Goal: Task Accomplishment & Management: Manage account settings

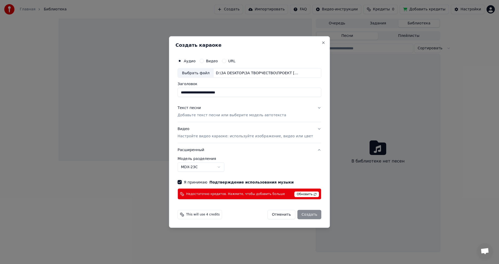
click at [226, 193] on span "Недостаточно кредитов. Нажмите, чтобы добавить больше" at bounding box center [235, 194] width 99 height 4
click at [294, 196] on span "Обновить" at bounding box center [306, 195] width 25 height 6
click at [300, 194] on span "Обновить" at bounding box center [306, 195] width 25 height 6
click at [197, 216] on span "This will use 4 credits" at bounding box center [203, 215] width 34 height 4
click at [294, 193] on span "Обновить" at bounding box center [306, 195] width 25 height 6
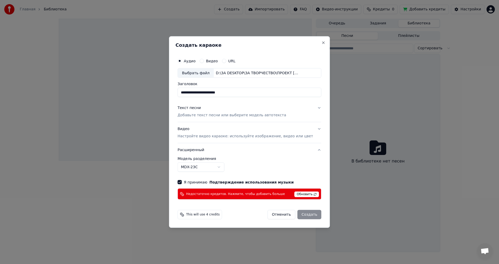
click at [298, 194] on span "Обновить" at bounding box center [306, 195] width 25 height 6
click at [296, 194] on span "Обновить" at bounding box center [306, 195] width 25 height 6
click at [235, 195] on span "Недостаточно кредитов. Нажмите, чтобы добавить больше" at bounding box center [235, 194] width 99 height 4
click at [301, 217] on div "Отменить Создать" at bounding box center [294, 214] width 54 height 9
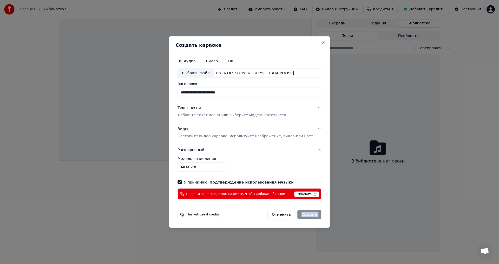
click at [301, 217] on div "Отменить Создать" at bounding box center [294, 214] width 54 height 9
click at [248, 192] on span "Недостаточно кредитов. Нажмите, чтобы добавить больше" at bounding box center [235, 194] width 99 height 4
click at [321, 42] on button "Close" at bounding box center [323, 43] width 4 height 4
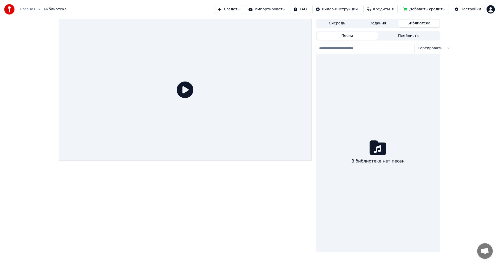
click at [187, 85] on icon at bounding box center [185, 90] width 17 height 17
click at [186, 92] on icon at bounding box center [185, 90] width 17 height 17
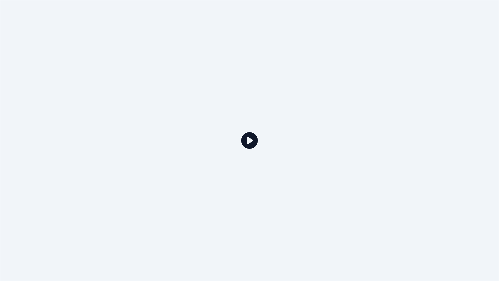
click at [257, 153] on div at bounding box center [249, 140] width 499 height 281
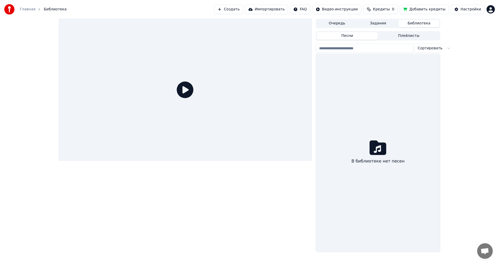
click at [433, 11] on button "Добавить кредиты" at bounding box center [424, 9] width 49 height 9
click at [469, 9] on div "Настройки" at bounding box center [470, 9] width 21 height 5
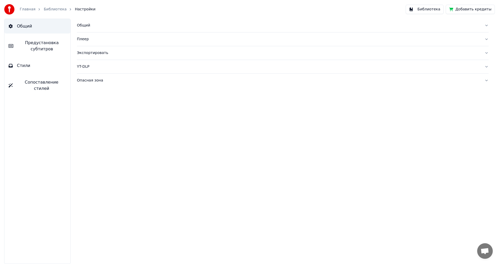
click at [32, 70] on button "Стили" at bounding box center [37, 65] width 66 height 15
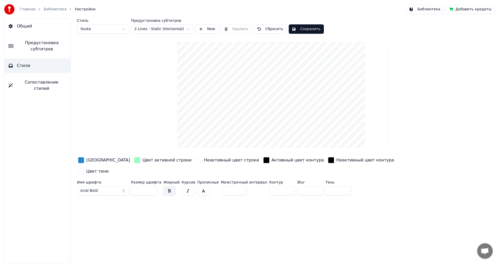
click at [48, 13] on div "Главная Библиотека Настройки" at bounding box center [49, 9] width 91 height 10
click at [426, 10] on button "Библиотека" at bounding box center [425, 9] width 38 height 9
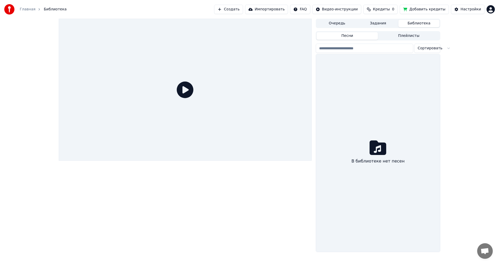
click at [334, 24] on button "Очередь" at bounding box center [336, 24] width 41 height 8
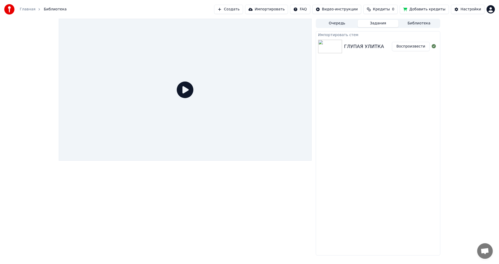
click at [386, 22] on button "Задания" at bounding box center [378, 24] width 41 height 8
click at [328, 51] on img at bounding box center [330, 47] width 24 height 14
click at [414, 47] on button "Воспроизвести" at bounding box center [411, 46] width 38 height 9
click at [188, 92] on icon at bounding box center [185, 90] width 17 height 17
click at [179, 91] on icon at bounding box center [185, 90] width 17 height 17
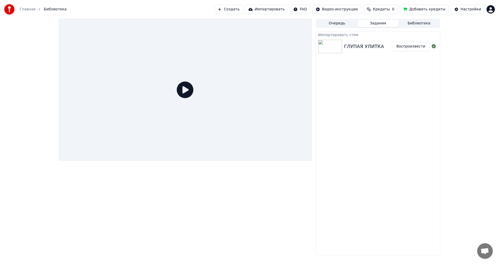
click at [335, 48] on img at bounding box center [330, 47] width 24 height 14
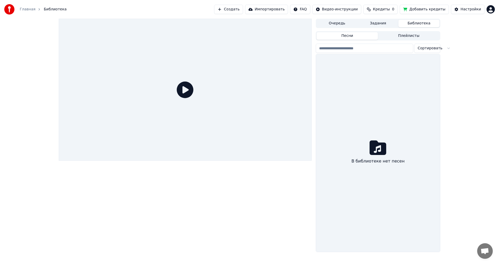
click at [419, 24] on button "Библиотека" at bounding box center [418, 24] width 41 height 8
click at [346, 52] on input "search" at bounding box center [364, 48] width 97 height 9
click at [433, 50] on html "Главная Библиотека Создать Импортировать FAQ Видео-инструкции Кредиты 0 Добавит…" at bounding box center [249, 132] width 499 height 264
click at [410, 153] on html "Главная Библиотека Создать Импортировать FAQ Видео-инструкции Кредиты 0 Добавит…" at bounding box center [249, 132] width 499 height 264
click at [340, 23] on button "Очередь" at bounding box center [336, 24] width 41 height 8
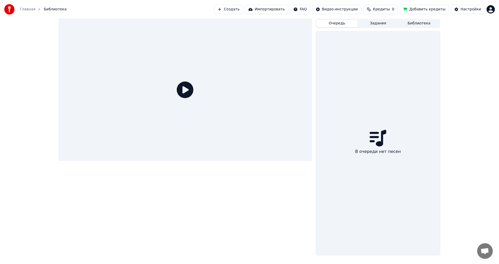
click at [311, 7] on html "Главная Библиотека Создать Импортировать FAQ Видео-инструкции Кредиты 0 Добавит…" at bounding box center [249, 132] width 499 height 264
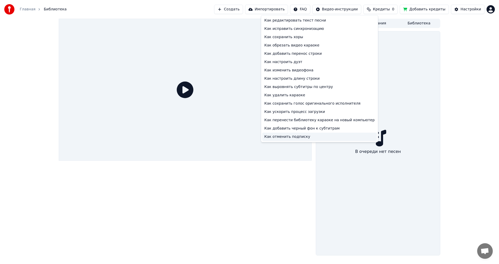
click at [300, 138] on div "Как отменить подписку" at bounding box center [319, 137] width 115 height 8
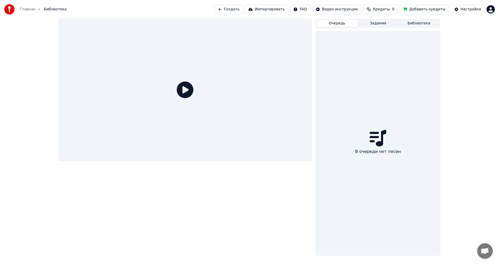
click at [390, 11] on span "Кредиты" at bounding box center [381, 9] width 17 height 5
click at [391, 40] on button "Обновить" at bounding box center [387, 38] width 31 height 9
click at [357, 24] on th "Пополнить" at bounding box center [354, 24] width 25 height 10
click at [364, 26] on th "Пополнить" at bounding box center [354, 24] width 25 height 10
click at [418, 26] on th "Срок действия (дней)" at bounding box center [410, 24] width 46 height 10
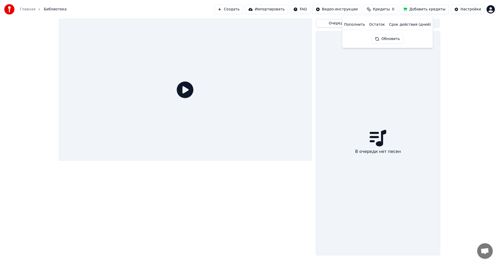
click at [387, 40] on button "Обновить" at bounding box center [387, 38] width 31 height 9
click at [356, 26] on th "Пополнить" at bounding box center [354, 24] width 25 height 10
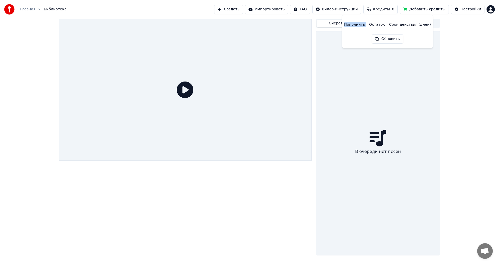
click at [380, 37] on button "Обновить" at bounding box center [387, 38] width 31 height 9
click at [360, 25] on th "Пополнить" at bounding box center [354, 24] width 25 height 10
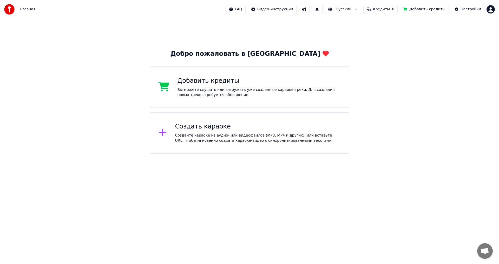
click at [194, 88] on div "Вы можете слушать или загружать уже созданные караоке-треки. Для создания новых…" at bounding box center [258, 92] width 163 height 10
click at [378, 10] on button "Кредиты 0" at bounding box center [380, 9] width 34 height 9
click at [380, 24] on th "Остаток" at bounding box center [377, 24] width 20 height 10
click at [354, 24] on th "Пополнить" at bounding box center [354, 24] width 25 height 10
click at [383, 41] on button "Обновить" at bounding box center [387, 38] width 31 height 9
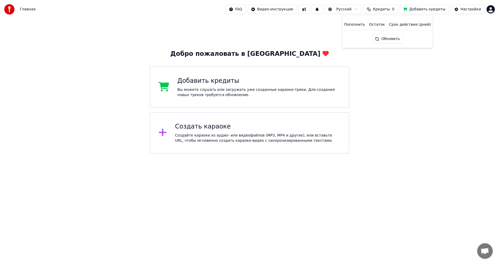
click at [384, 38] on button "Обновить" at bounding box center [387, 38] width 31 height 9
click at [287, 10] on html "Главная FAQ Видео-инструкции Русский Кредиты 0 Добавить кредиты Настройки Добро…" at bounding box center [249, 77] width 499 height 154
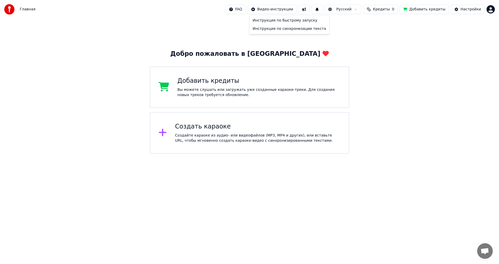
click at [314, 9] on html "Главная FAQ Видео-инструкции Русский Кредиты 0 Добавить кредиты Настройки Добро…" at bounding box center [249, 77] width 499 height 154
click at [309, 9] on button at bounding box center [304, 9] width 11 height 9
click at [168, 22] on div "Добро пожаловать в Youka Добавить кредиты Вы можете слушать или загружать уже с…" at bounding box center [249, 86] width 499 height 135
click at [26, 8] on span "Главная" at bounding box center [28, 9] width 16 height 5
click at [10, 9] on img at bounding box center [9, 9] width 10 height 10
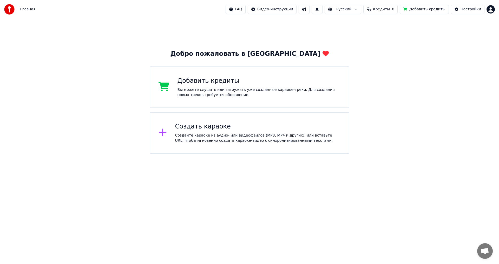
click at [189, 142] on div "Создайте караоке из аудио- или видеофайлов (MP3, MP4 и других), или вставьте UR…" at bounding box center [258, 138] width 166 height 10
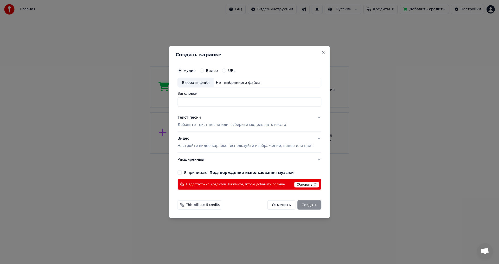
click at [215, 186] on span "Недостаточно кредитов. Нажмите, чтобы добавить больше" at bounding box center [235, 184] width 99 height 4
click at [297, 183] on span "Обновить" at bounding box center [306, 185] width 25 height 6
click at [295, 182] on span "Обновить" at bounding box center [306, 185] width 25 height 6
click at [294, 185] on span "Обновить" at bounding box center [306, 185] width 25 height 6
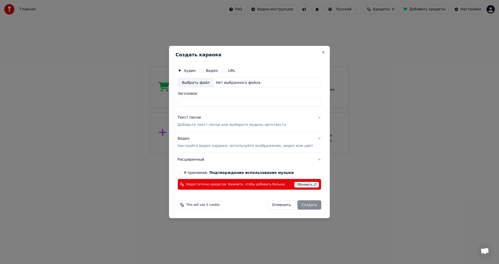
click at [297, 208] on div "Отменить Создать" at bounding box center [294, 205] width 54 height 9
click at [267, 203] on button "Отменить" at bounding box center [281, 205] width 28 height 9
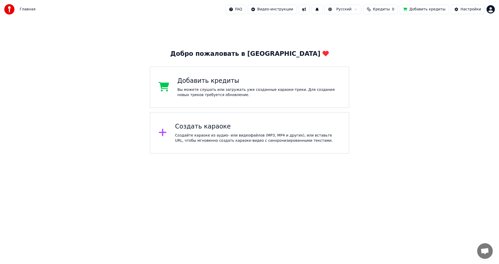
click at [196, 129] on div "Создать караоке" at bounding box center [258, 127] width 166 height 8
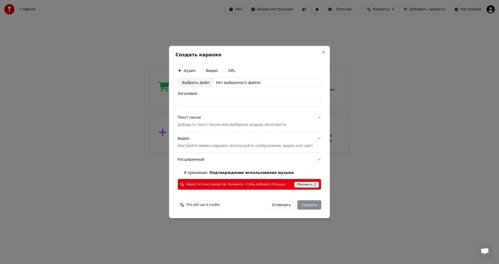
click at [237, 184] on span "Недостаточно кредитов. Нажмите, чтобы добавить больше" at bounding box center [235, 184] width 99 height 4
click at [280, 204] on button "Отменить" at bounding box center [281, 205] width 28 height 9
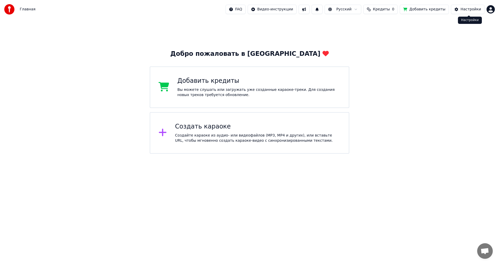
click at [470, 11] on div "Настройки" at bounding box center [470, 9] width 21 height 5
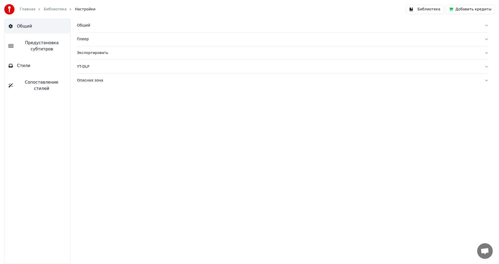
click at [463, 10] on button "Добавить кредиты" at bounding box center [470, 9] width 49 height 9
click at [86, 67] on div "YT-DLP" at bounding box center [278, 66] width 403 height 5
click at [89, 125] on div "Опасная зона" at bounding box center [278, 125] width 403 height 5
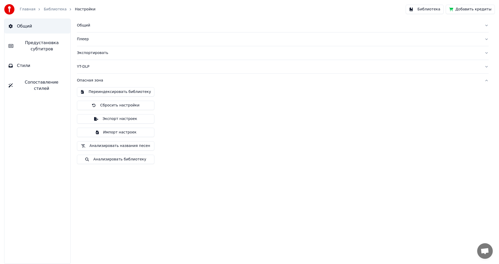
click at [123, 118] on button "Экспорт настроек" at bounding box center [115, 118] width 77 height 9
click at [112, 133] on button "Импорт настроек" at bounding box center [115, 132] width 77 height 9
click at [114, 118] on button "Экспорт настроек" at bounding box center [115, 118] width 77 height 9
click at [118, 131] on button "Импорт настроек" at bounding box center [115, 132] width 77 height 9
click at [99, 117] on button "Экспорт настроек" at bounding box center [115, 118] width 77 height 9
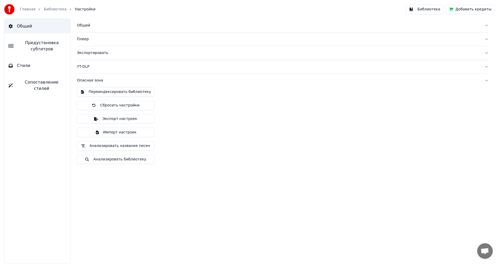
click at [117, 135] on button "Импорт настроек" at bounding box center [115, 132] width 77 height 9
